Goal: Complete application form

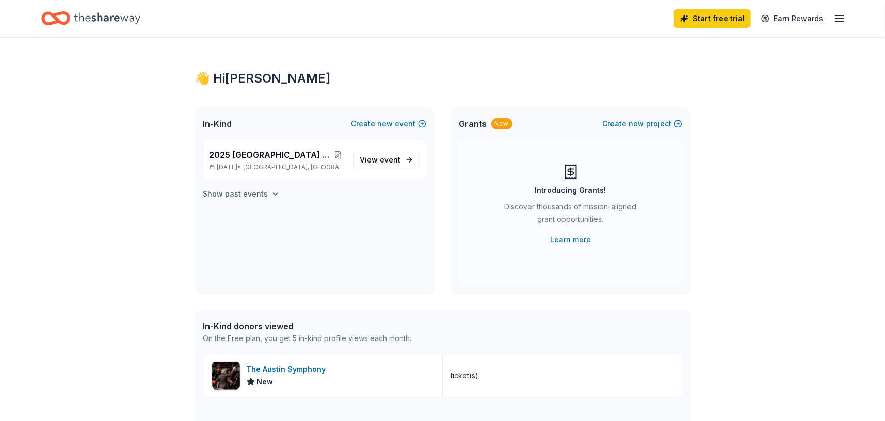
click at [257, 193] on h4 "Show past events" at bounding box center [235, 194] width 65 height 12
click at [104, 227] on div "👋 Hi [PERSON_NAME] In-Kind Create new event 2025 [GEOGRAPHIC_DATA] Band Marchat…" at bounding box center [442, 397] width 885 height 721
click at [298, 277] on div "2025 [GEOGRAPHIC_DATA] Band Marchathon [DATE] • [GEOGRAPHIC_DATA], [GEOGRAPHIC_…" at bounding box center [315, 216] width 240 height 153
click at [348, 237] on div "SPRING FUNDRAISER Mar 01, 2025 • Austin, TX View event" at bounding box center [314, 223] width 223 height 39
click at [252, 157] on span "2025 [GEOGRAPHIC_DATA] Band Marchathon" at bounding box center [271, 155] width 122 height 12
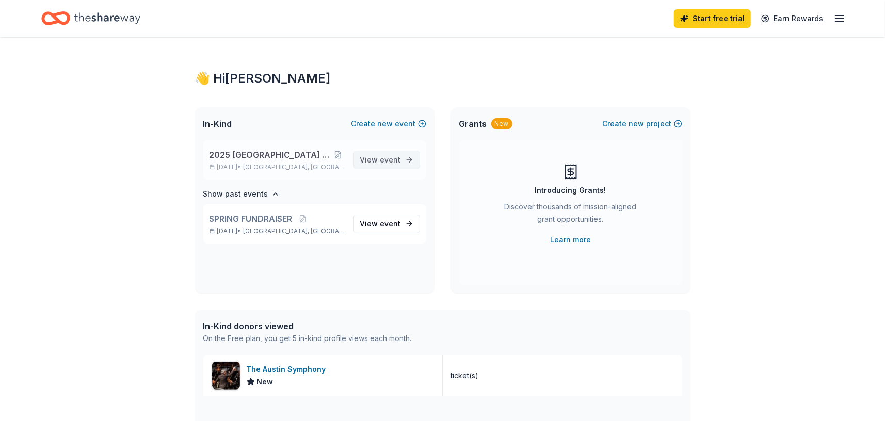
click at [389, 157] on span "event" at bounding box center [390, 159] width 21 height 9
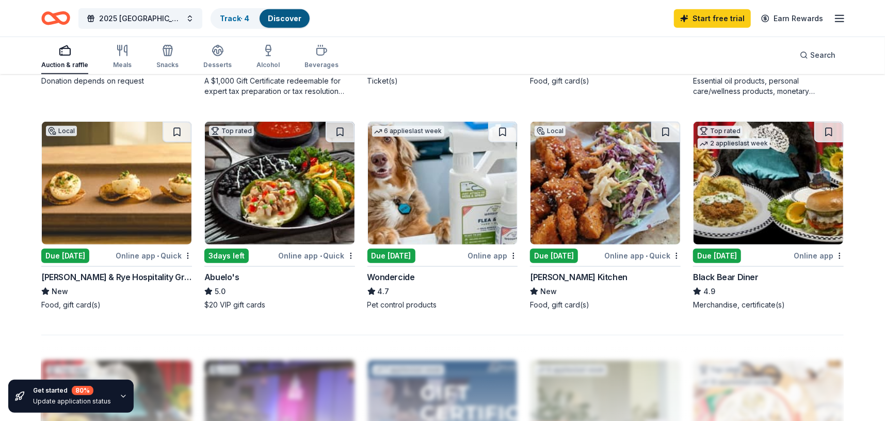
scroll to position [774, 0]
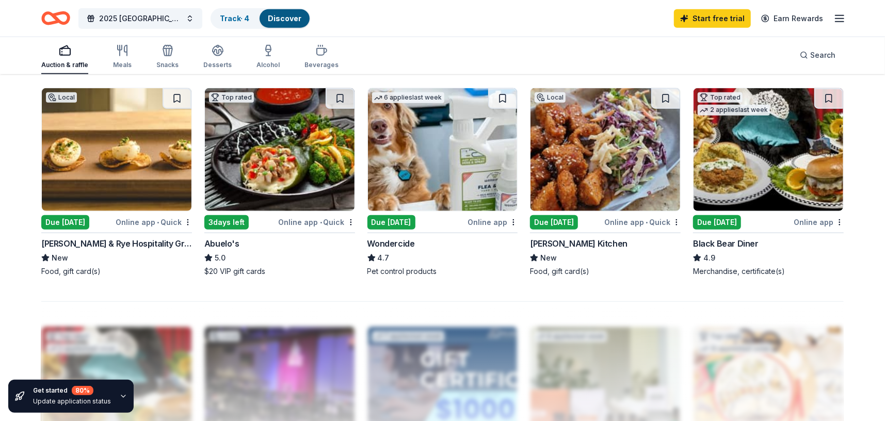
click at [127, 160] on img at bounding box center [117, 149] width 150 height 123
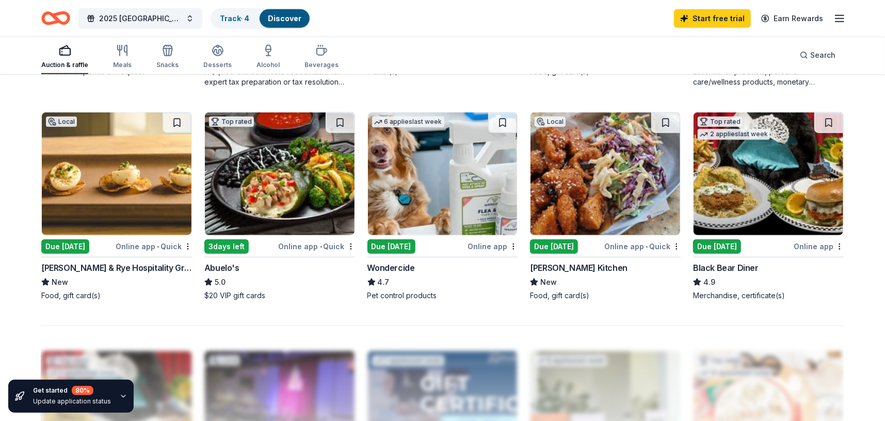
scroll to position [688, 0]
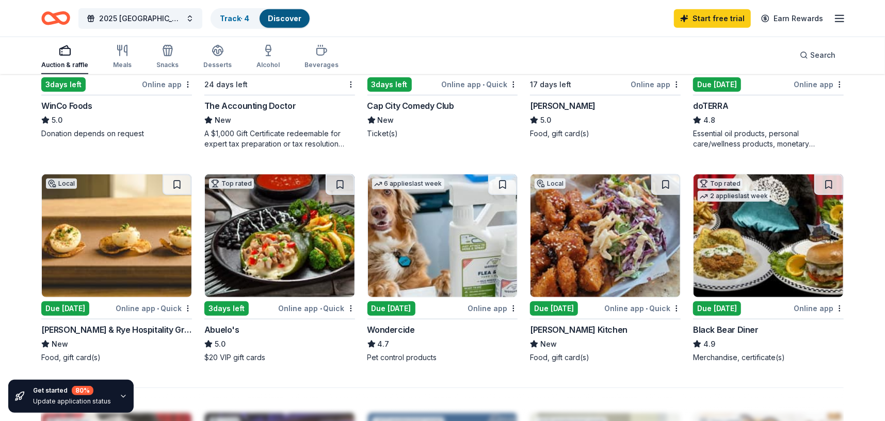
click at [629, 307] on div "Online app • Quick" at bounding box center [642, 308] width 76 height 13
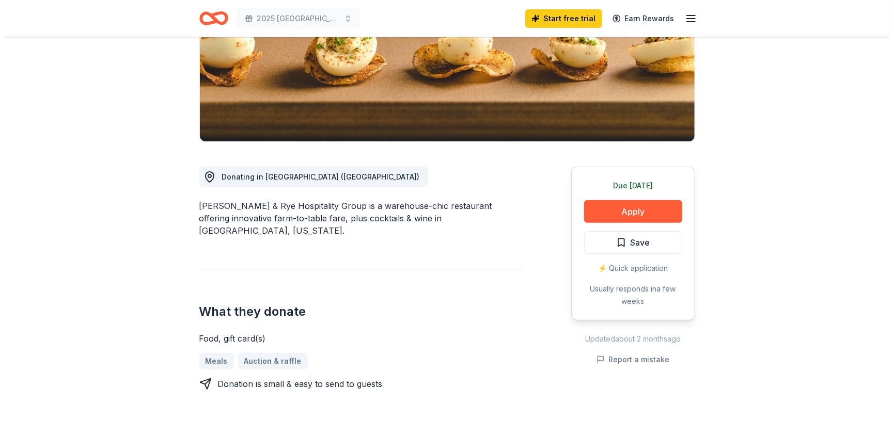
scroll to position [258, 0]
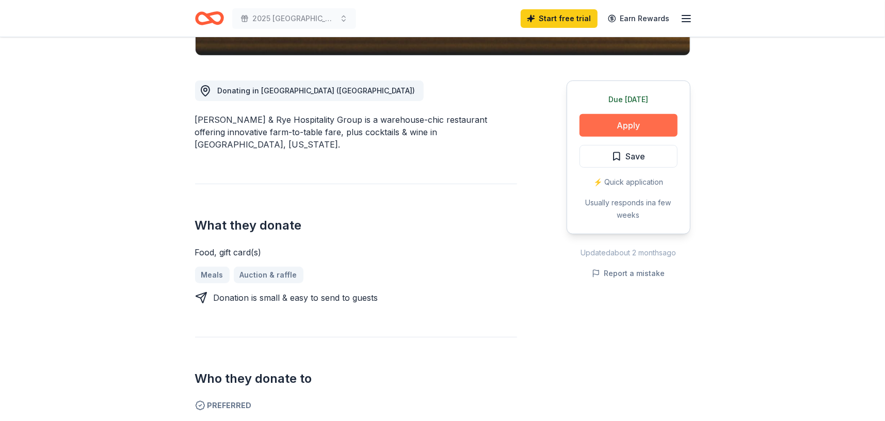
click at [617, 130] on button "Apply" at bounding box center [629, 125] width 98 height 23
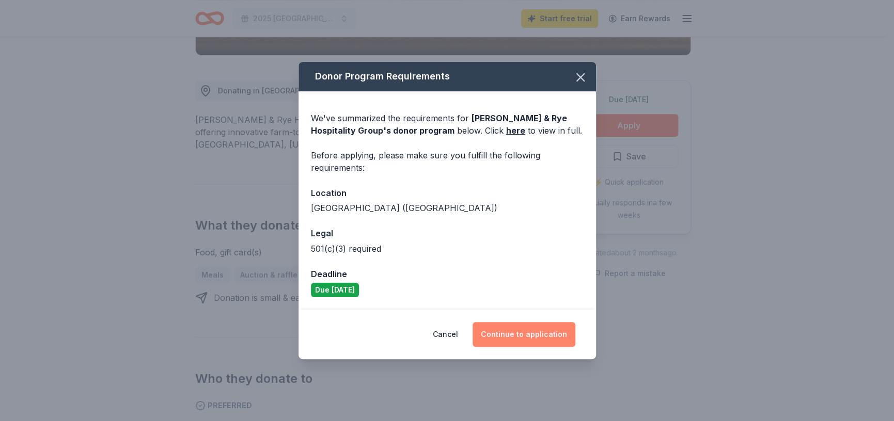
click at [514, 330] on button "Continue to application" at bounding box center [523, 334] width 103 height 25
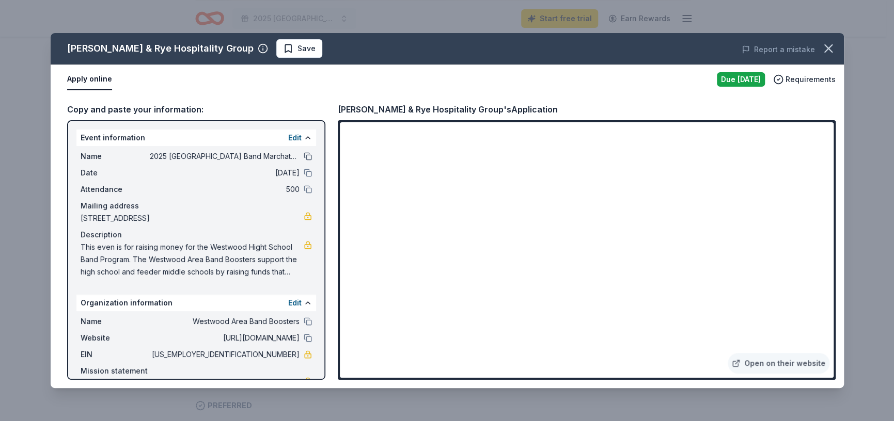
click at [304, 156] on button at bounding box center [308, 156] width 8 height 8
click at [304, 325] on button at bounding box center [308, 321] width 8 height 8
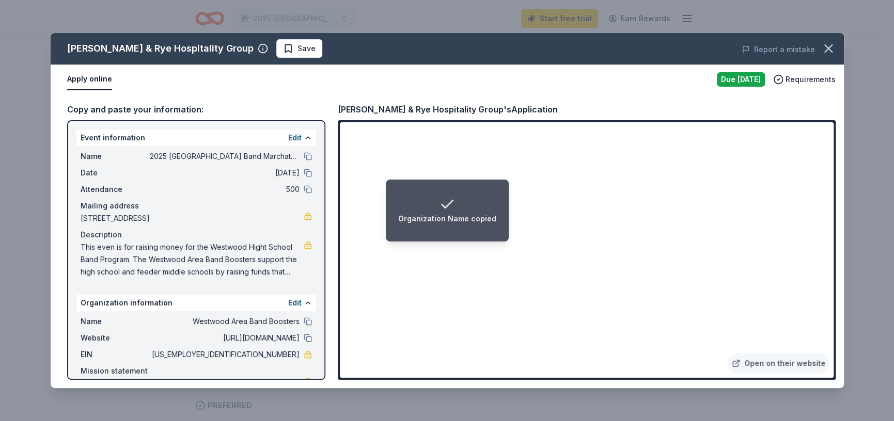
drag, startPoint x: 78, startPoint y: 244, endPoint x: 234, endPoint y: 263, distance: 156.6
click at [234, 263] on div "Name 2025 Westwood High School Band Marchathon Date 09/13/25 Attendance 500 Mai…" at bounding box center [196, 214] width 240 height 136
